Goal: Entertainment & Leisure: Browse casually

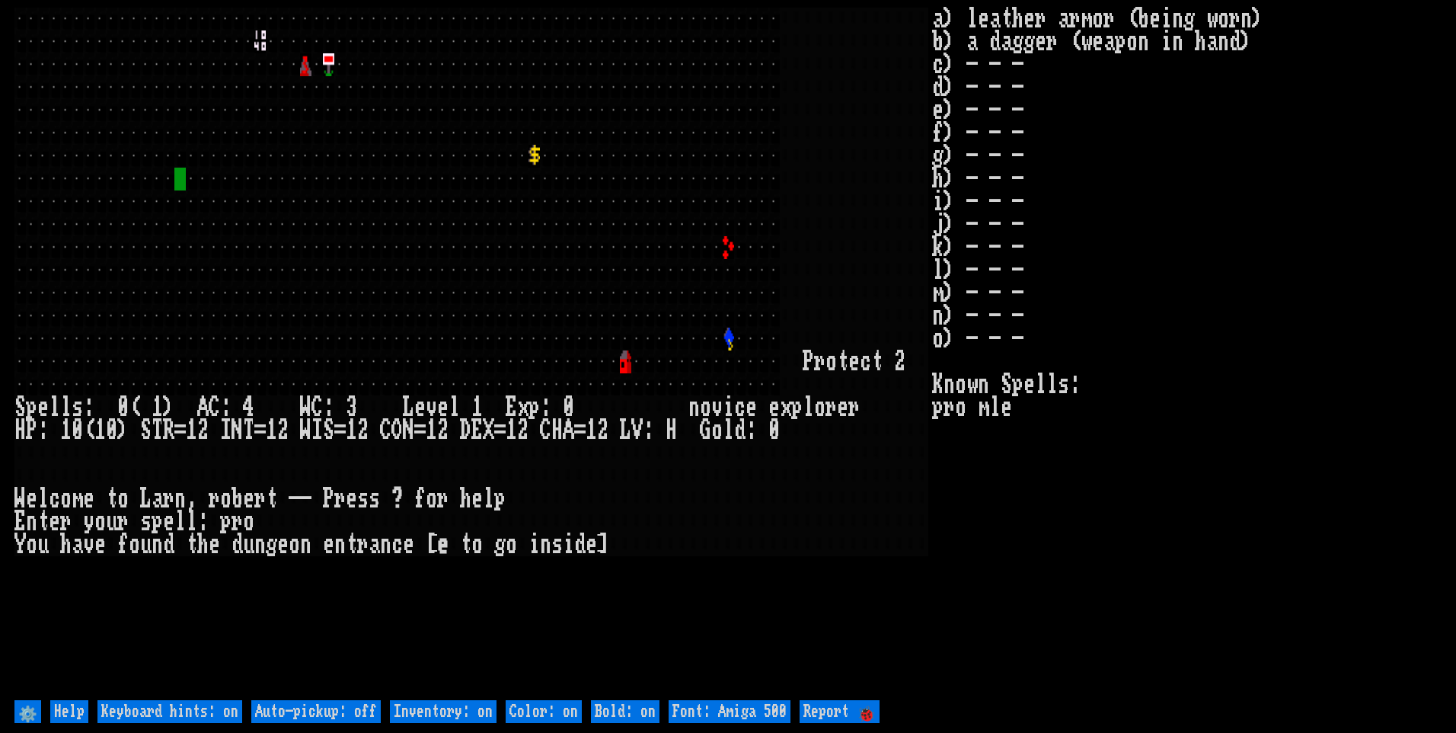
drag, startPoint x: 336, startPoint y: 705, endPoint x: 363, endPoint y: 704, distance: 27.5
click at [341, 705] on off "Auto-pickup: off" at bounding box center [315, 711] width 129 height 23
type off "Auto-pickup: on"
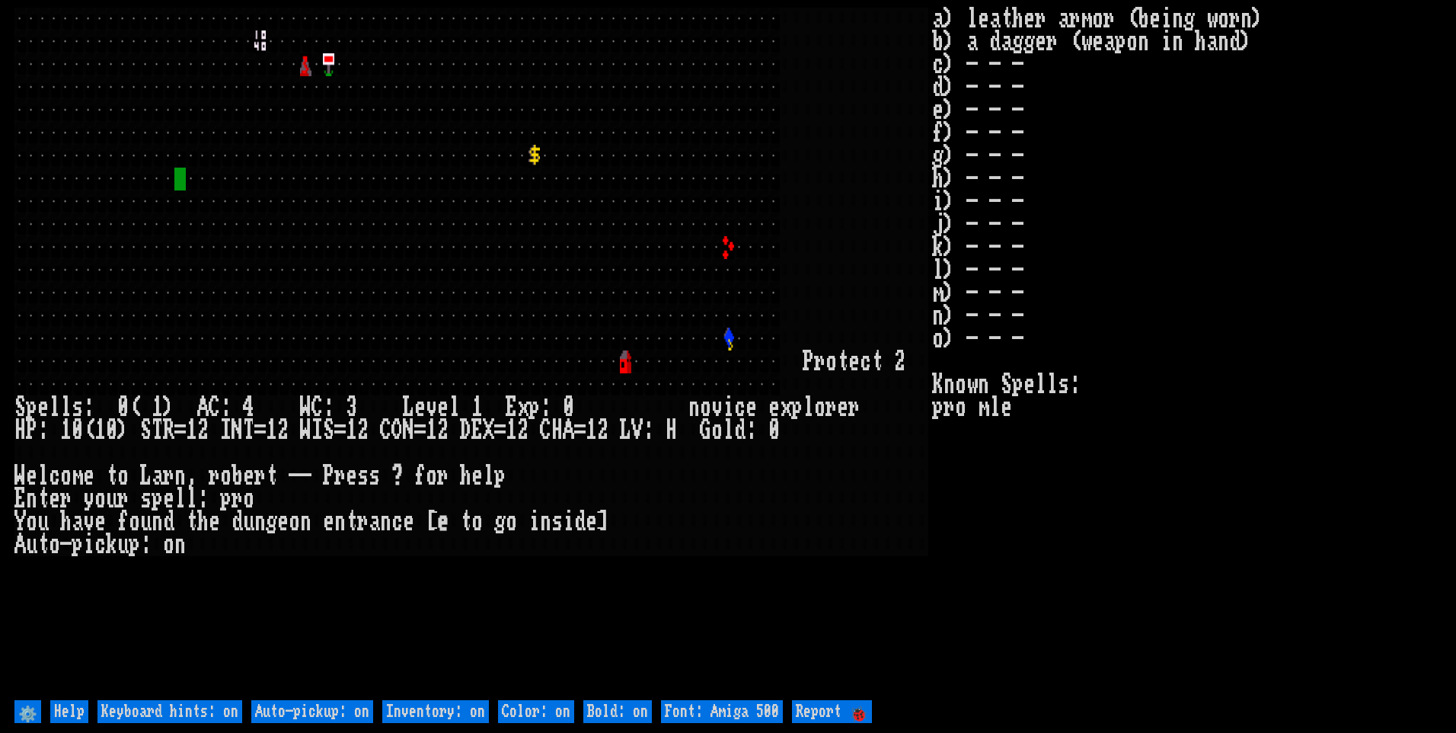
drag, startPoint x: 422, startPoint y: 707, endPoint x: 478, endPoint y: 707, distance: 56.4
click at [424, 707] on on "Inventory: on" at bounding box center [435, 711] width 107 height 23
type on "Inventory: off"
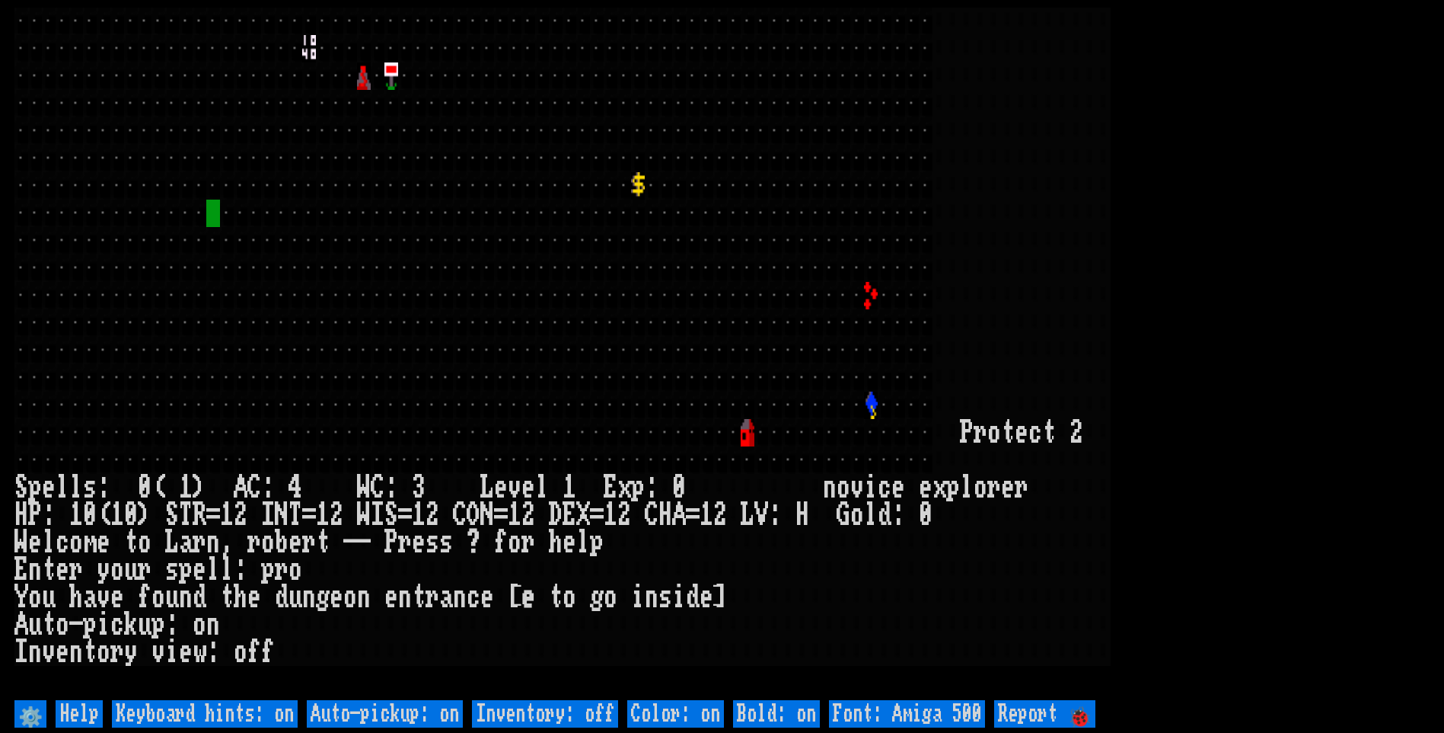
click at [937, 709] on 500 "Font: Amiga 500" at bounding box center [907, 713] width 156 height 27
type 500 "Font: Amiga 1200"
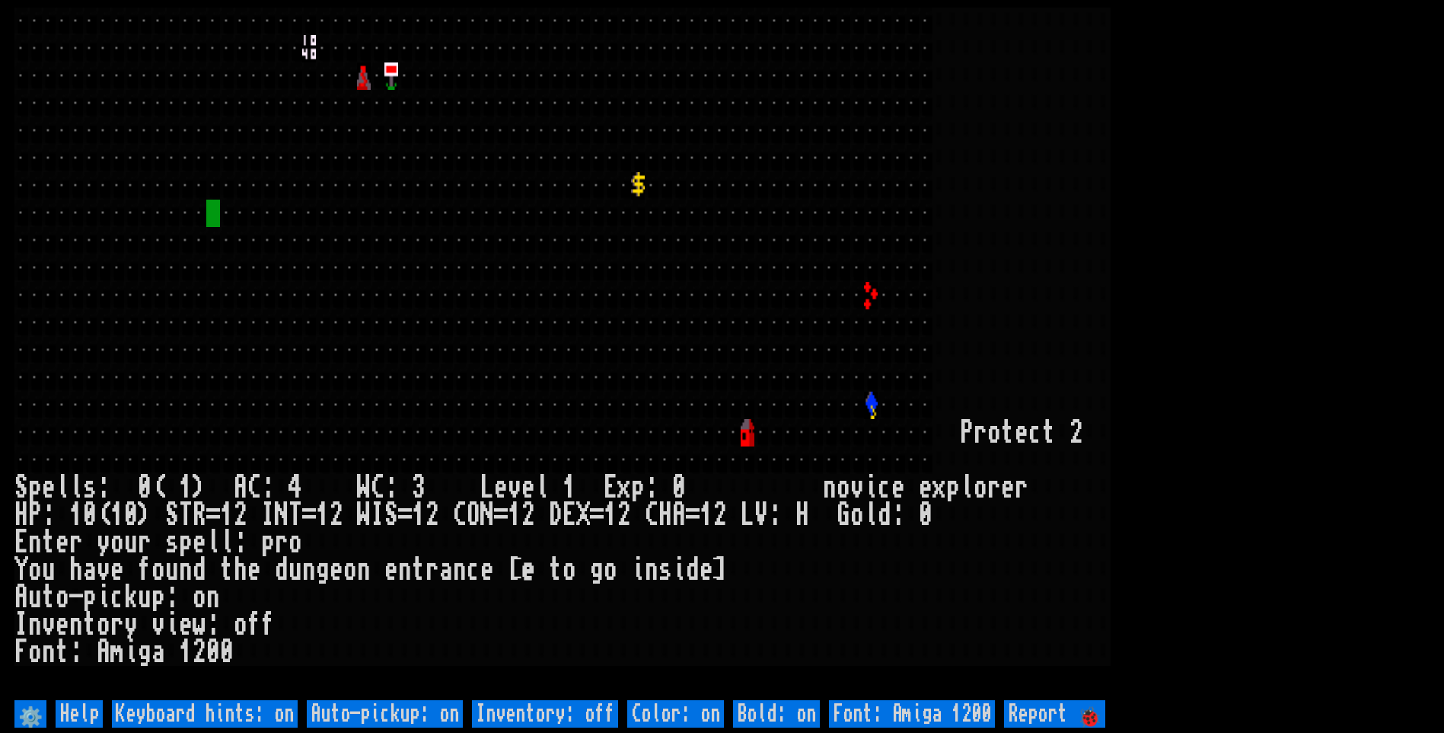
click at [1280, 297] on larn at bounding box center [722, 352] width 1416 height 688
